Goal: Information Seeking & Learning: Learn about a topic

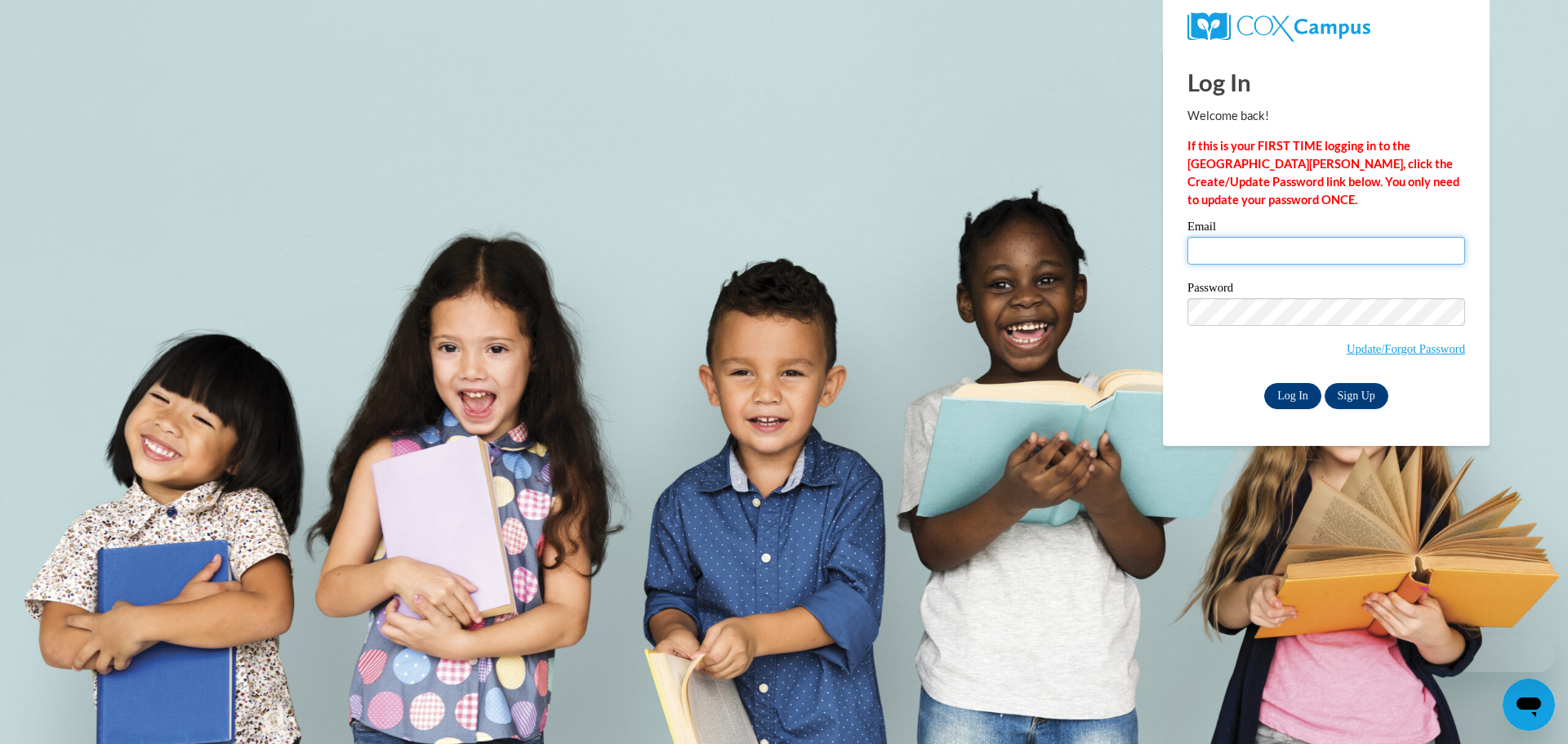
type input "mmelicha@kusd.edu"
click at [1299, 394] on input "Log In" at bounding box center [1292, 397] width 57 height 27
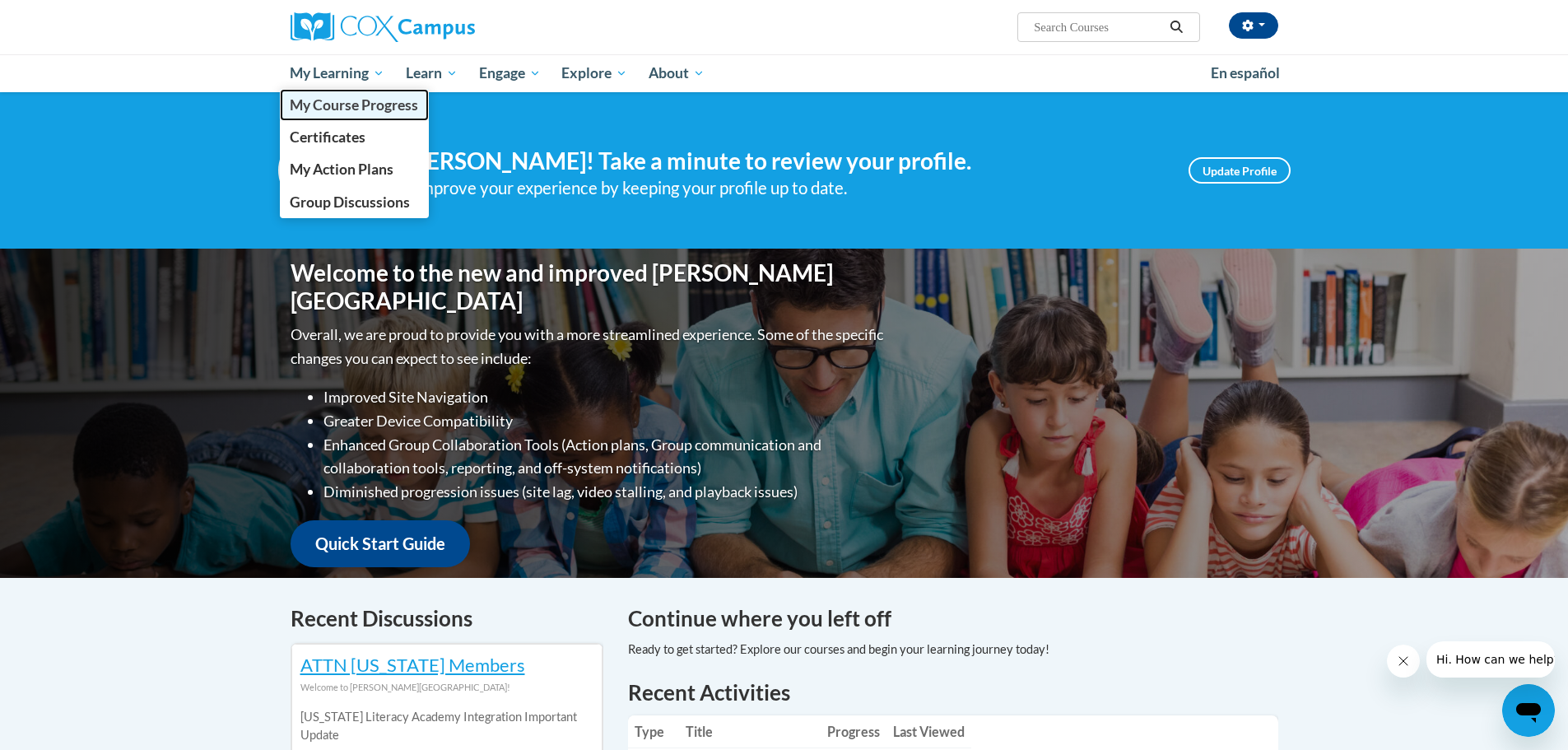
click at [349, 95] on link "My Course Progress" at bounding box center [354, 105] width 150 height 32
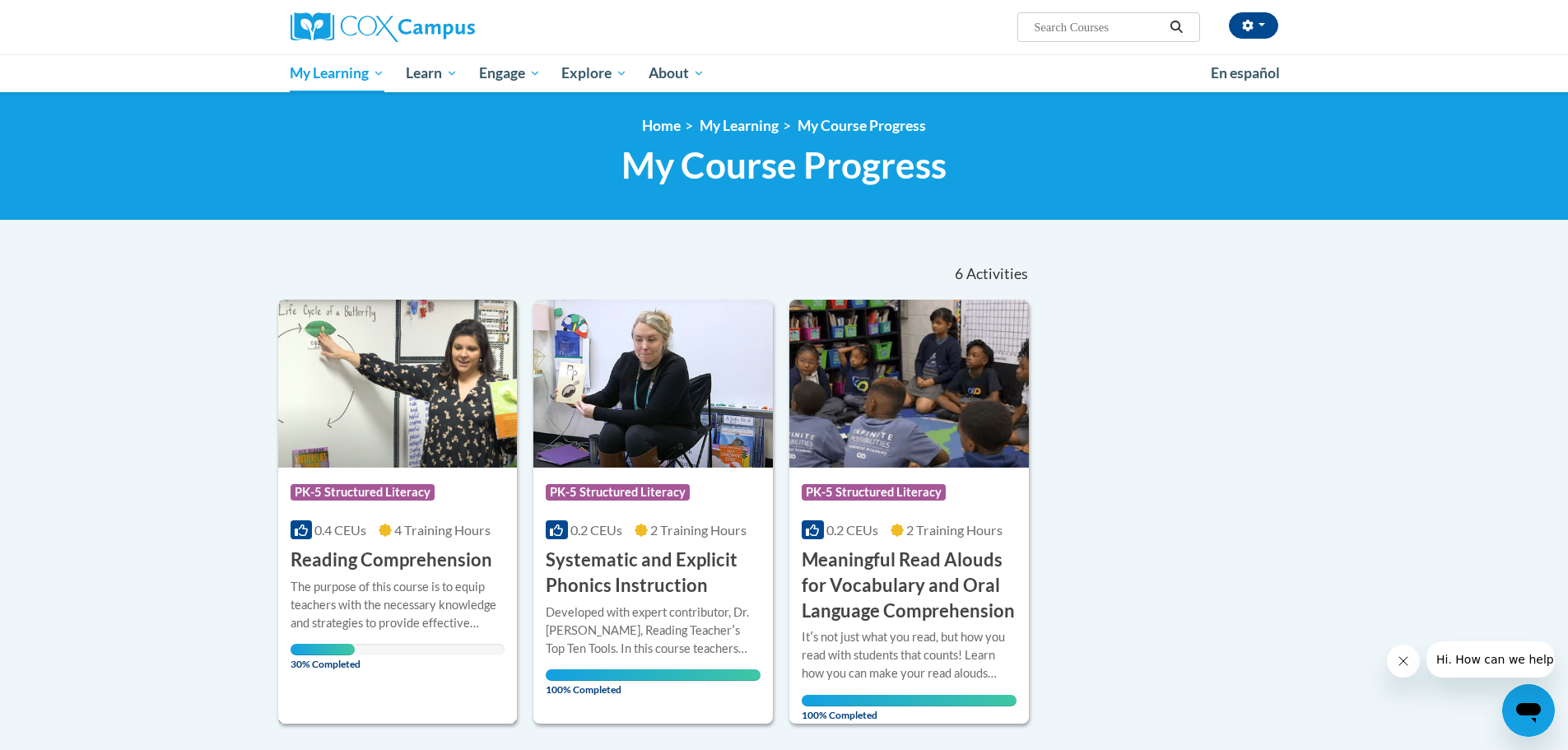
click at [434, 464] on img at bounding box center [398, 384] width 240 height 168
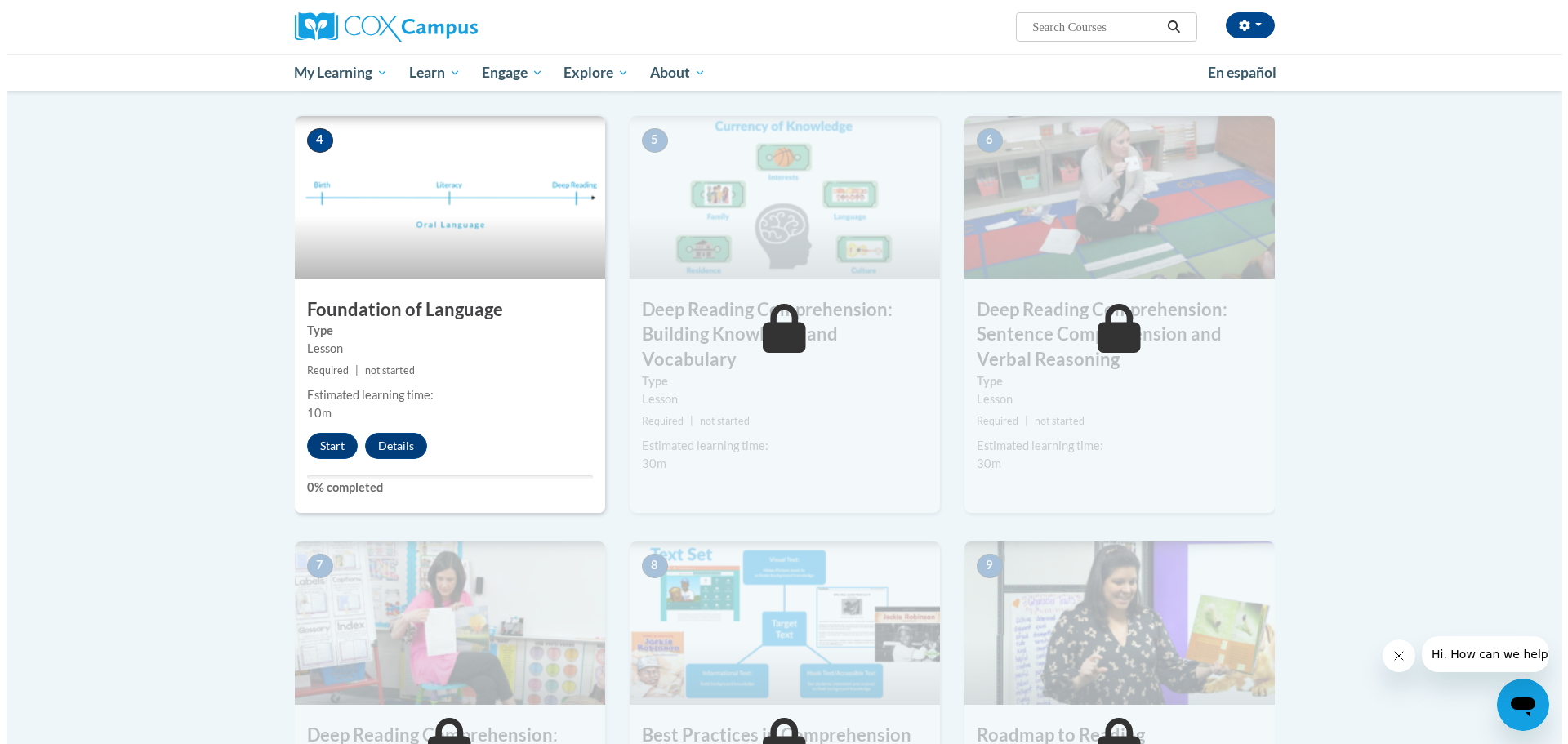
scroll to position [762, 0]
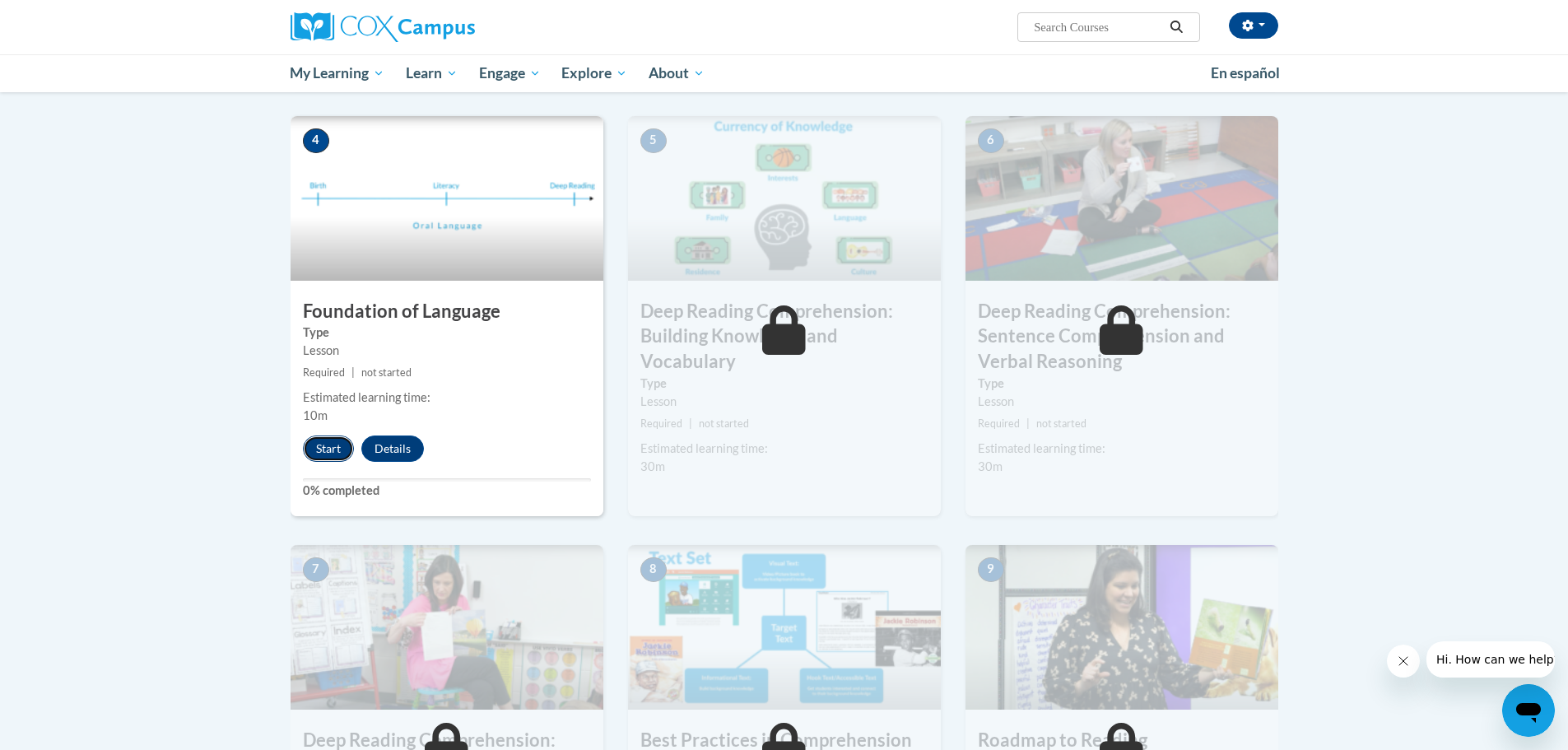
click at [330, 447] on button "Start" at bounding box center [327, 448] width 51 height 27
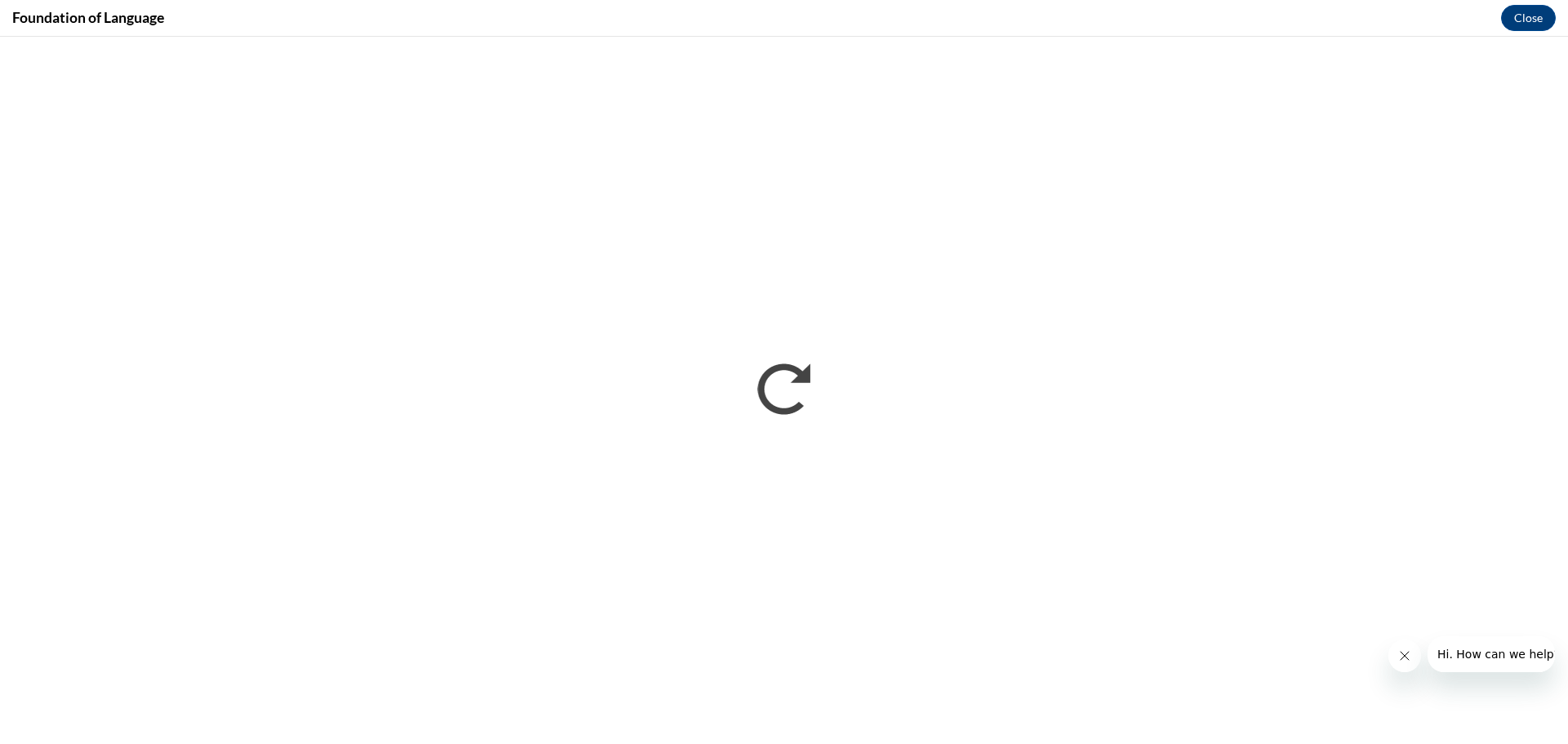
scroll to position [0, 0]
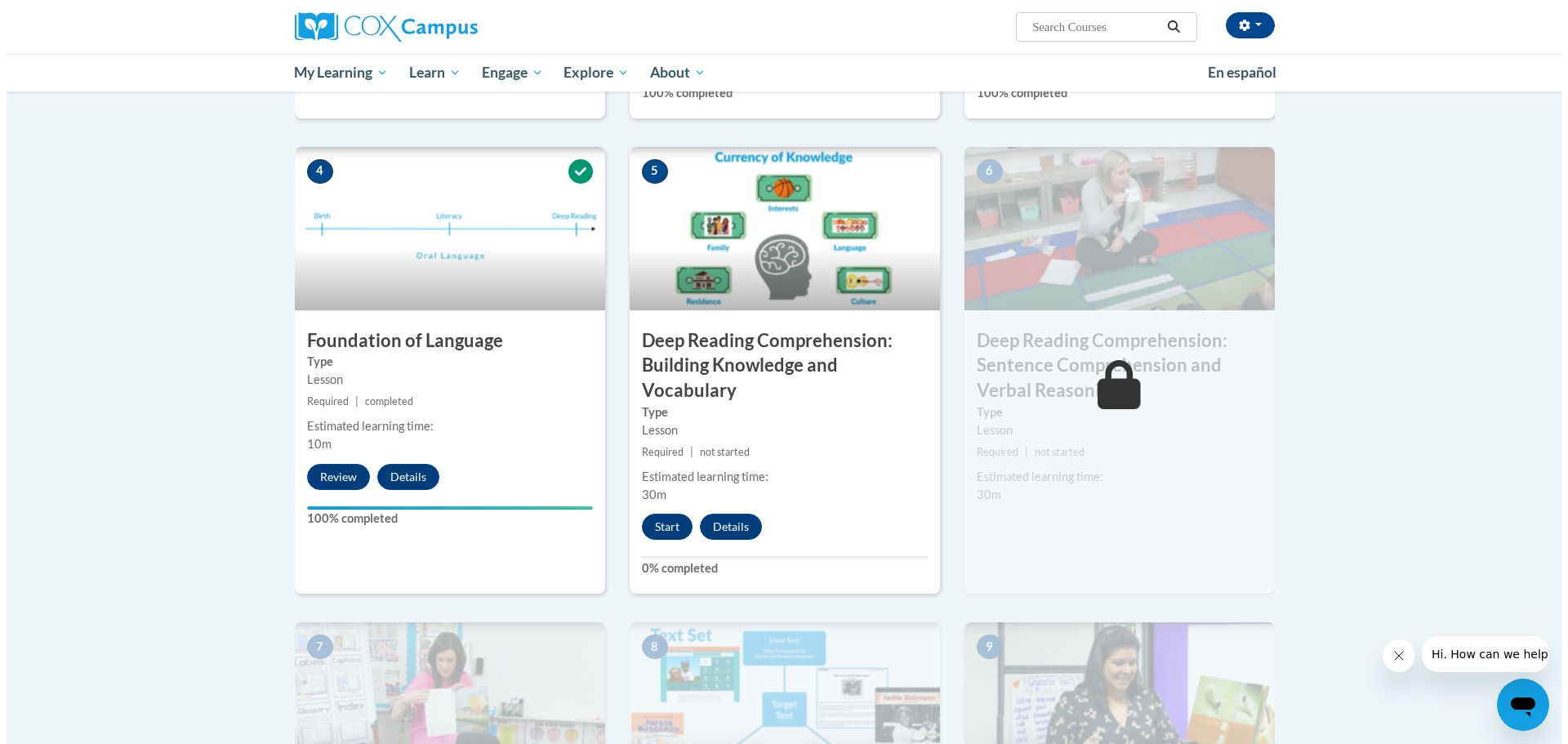
scroll to position [731, 0]
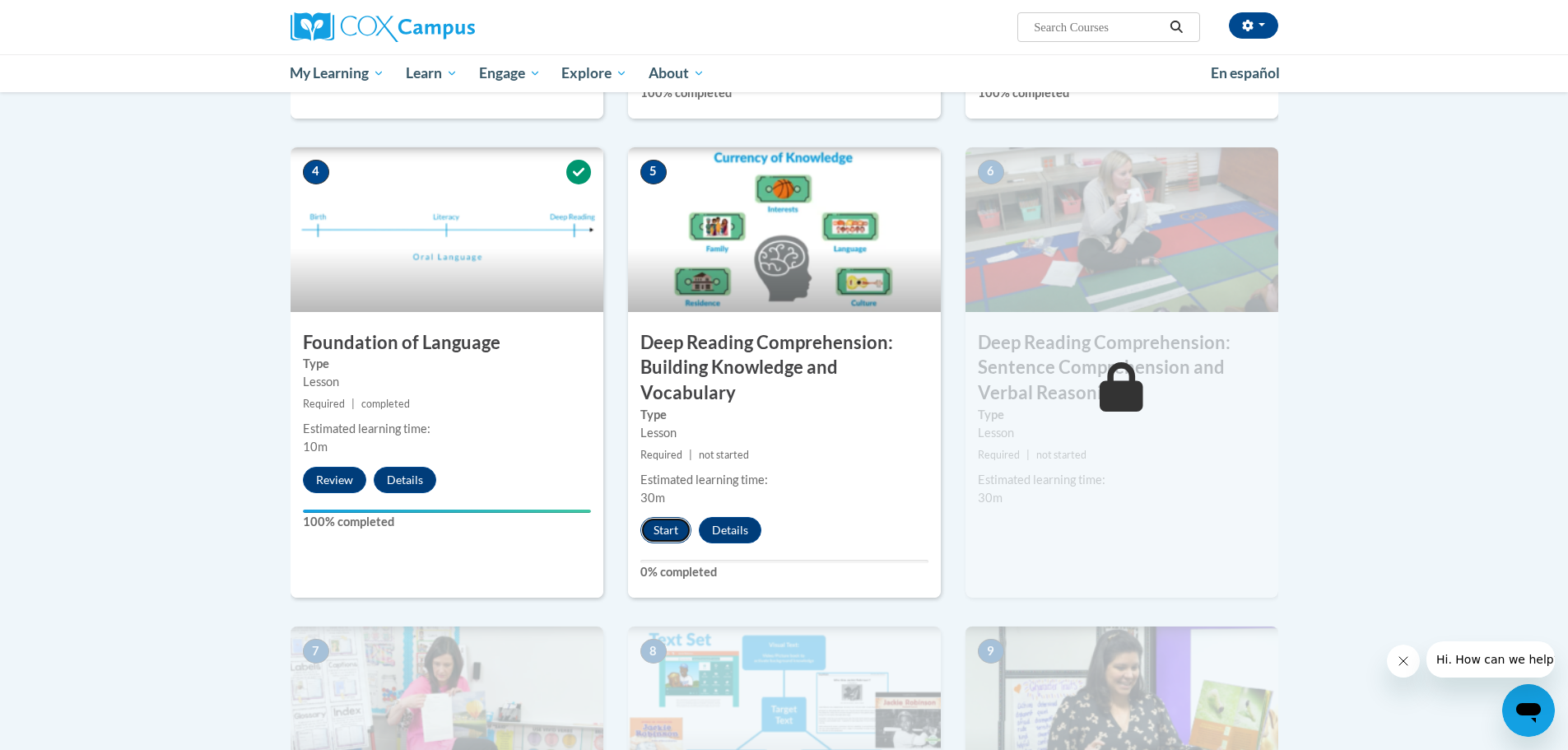
click at [664, 532] on button "Start" at bounding box center [665, 531] width 51 height 27
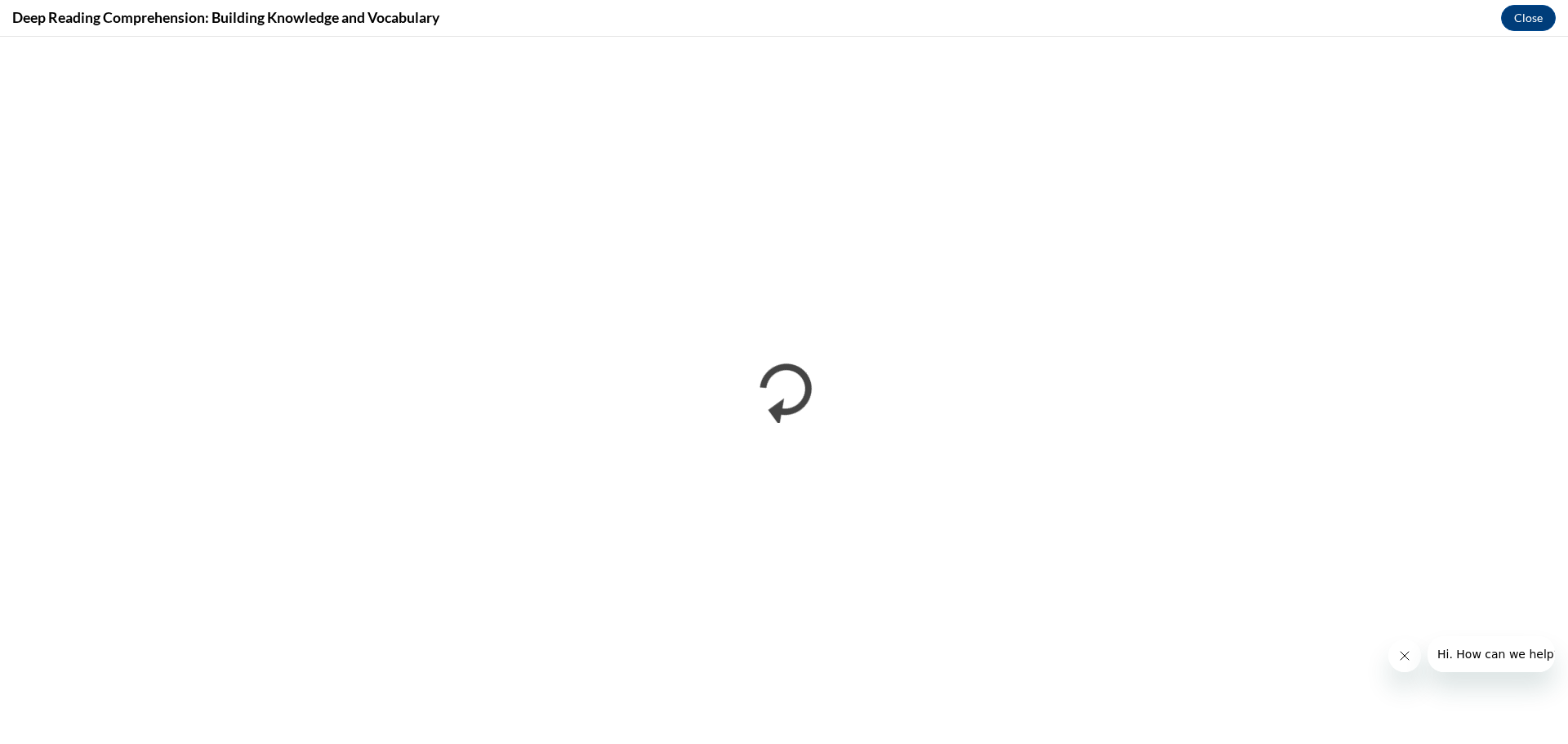
scroll to position [0, 0]
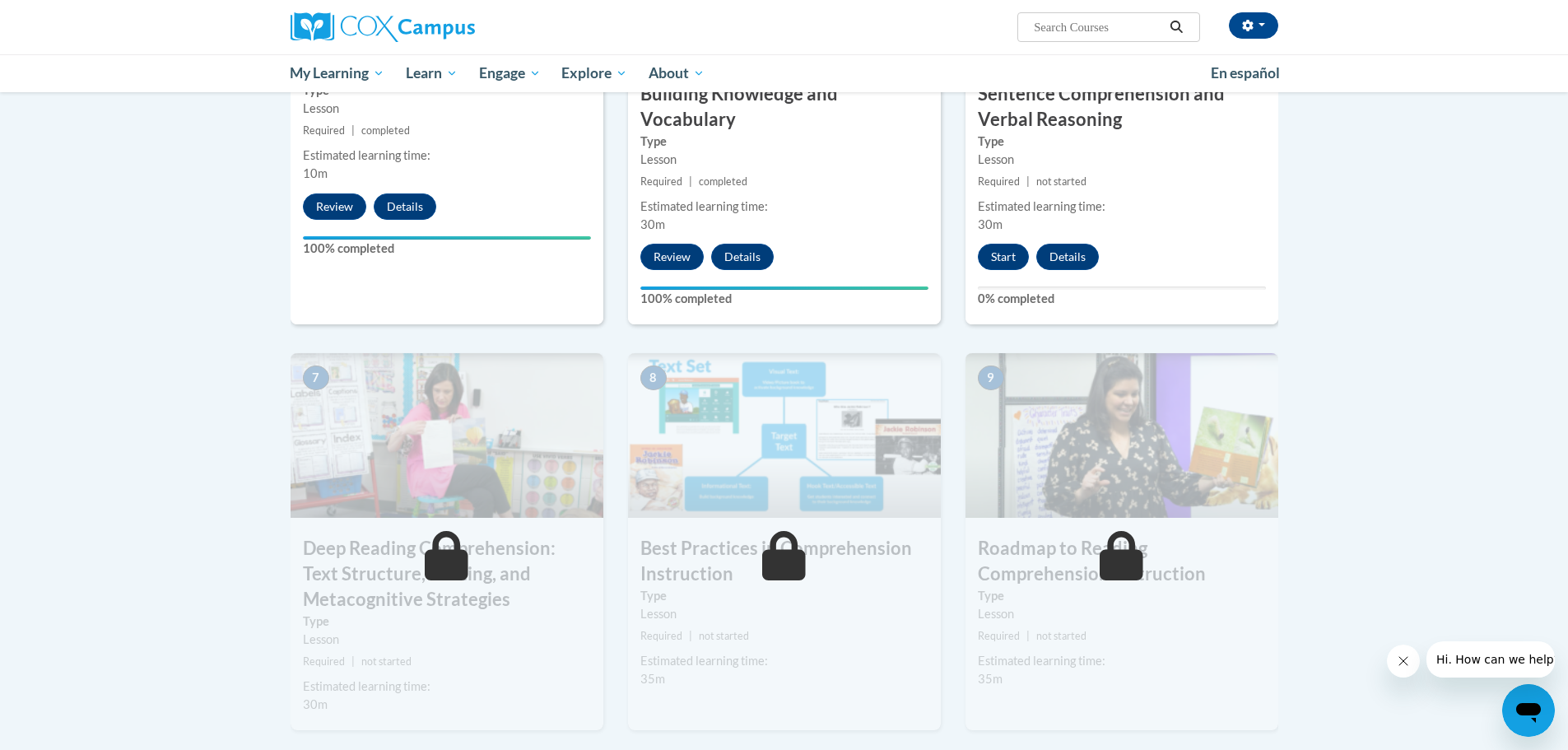
scroll to position [1016, 0]
